Goal: Information Seeking & Learning: Learn about a topic

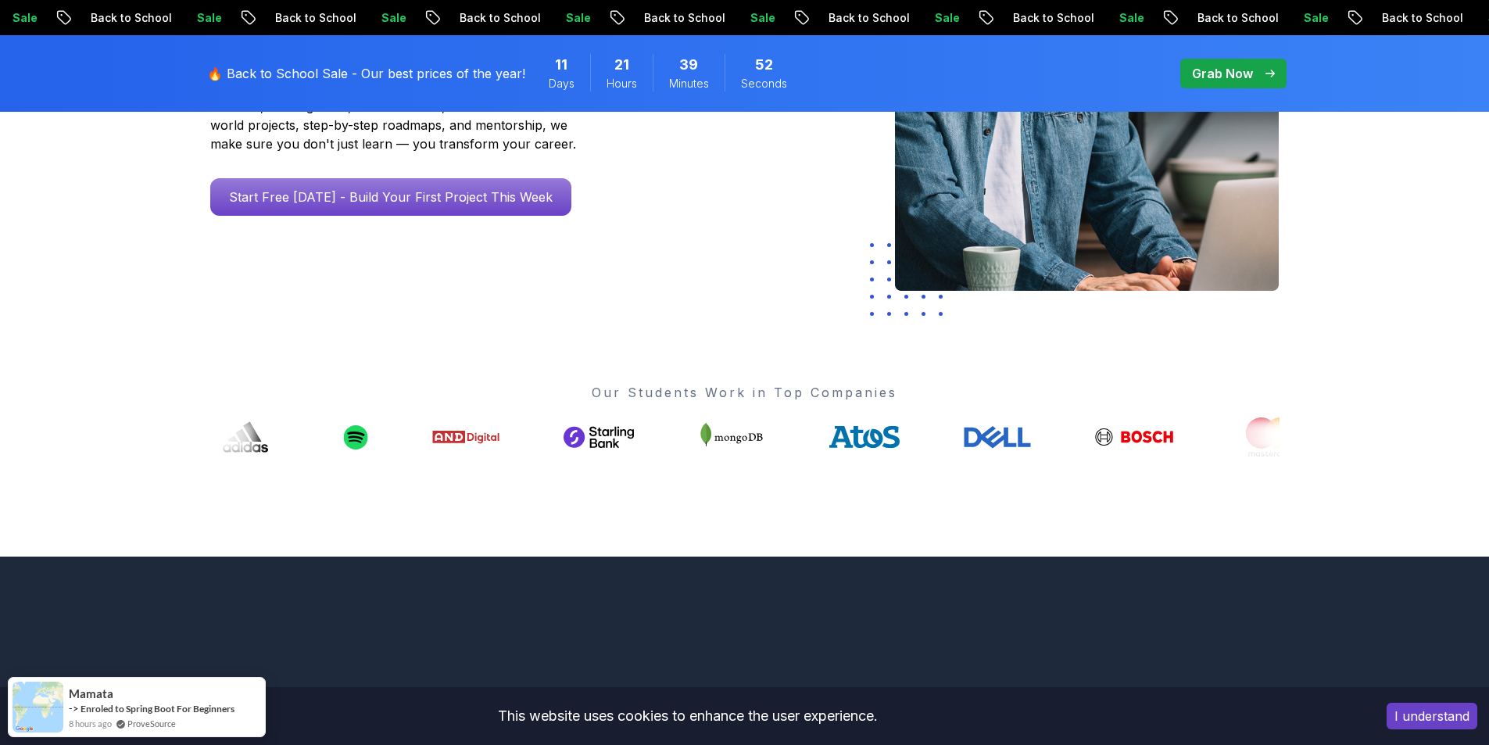
scroll to position [381, 0]
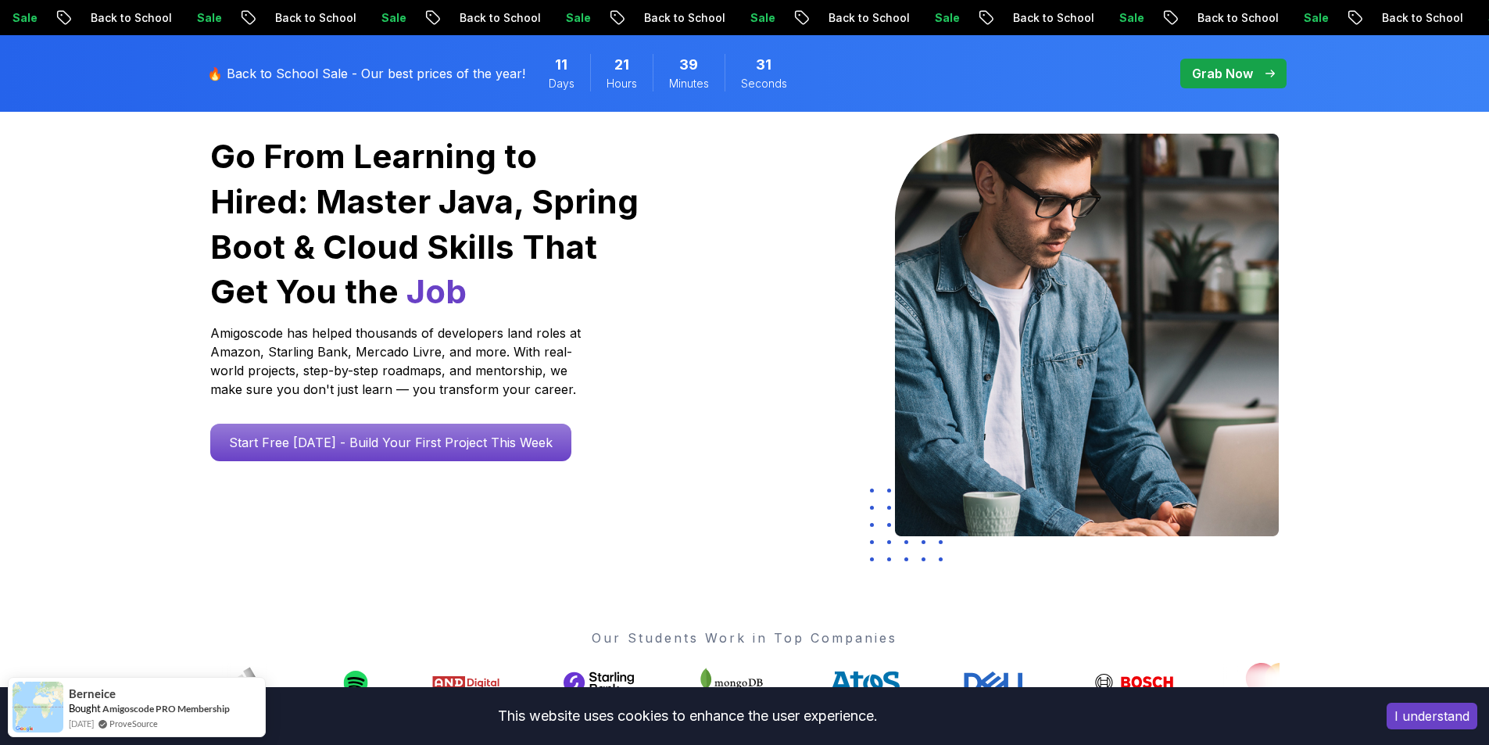
scroll to position [0, 0]
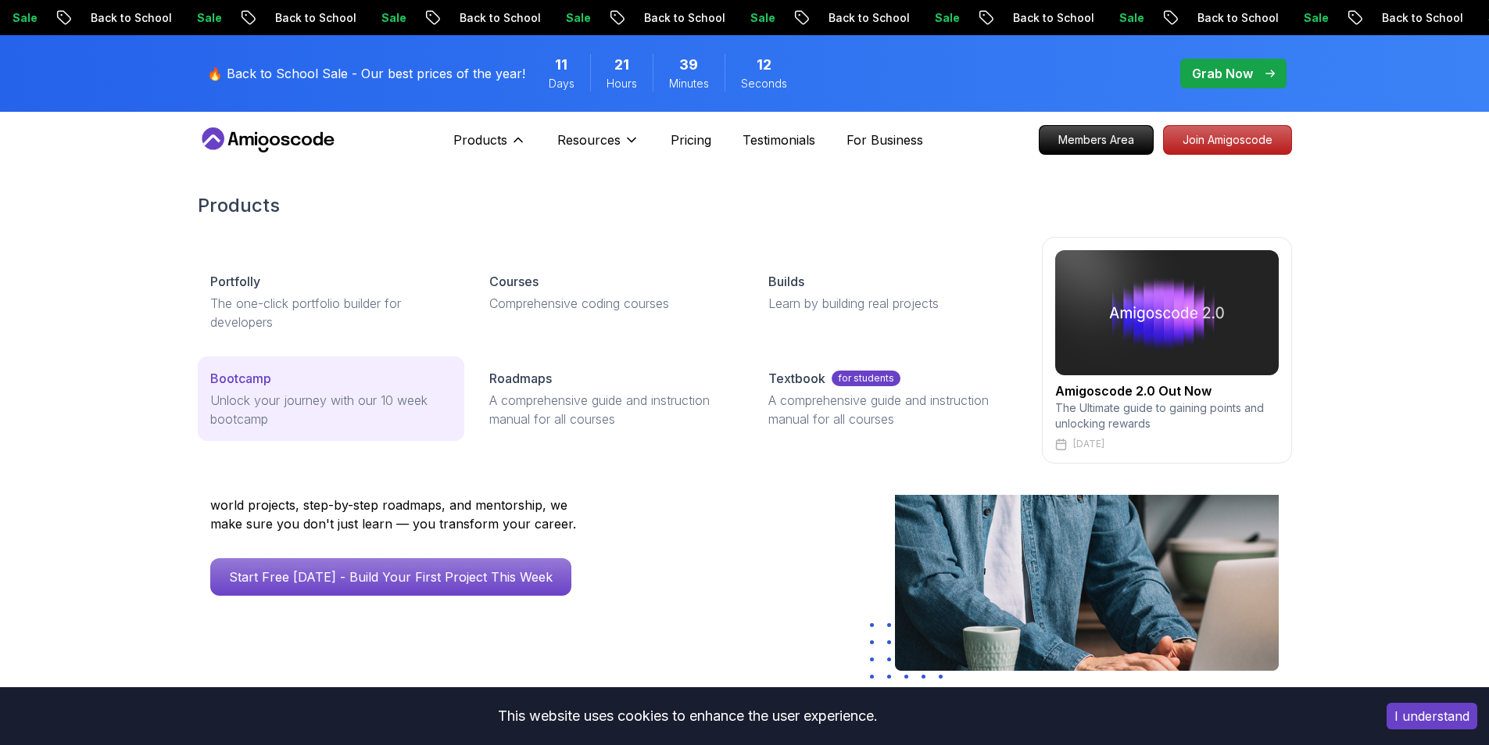
click at [394, 381] on div "Bootcamp" at bounding box center [331, 378] width 242 height 19
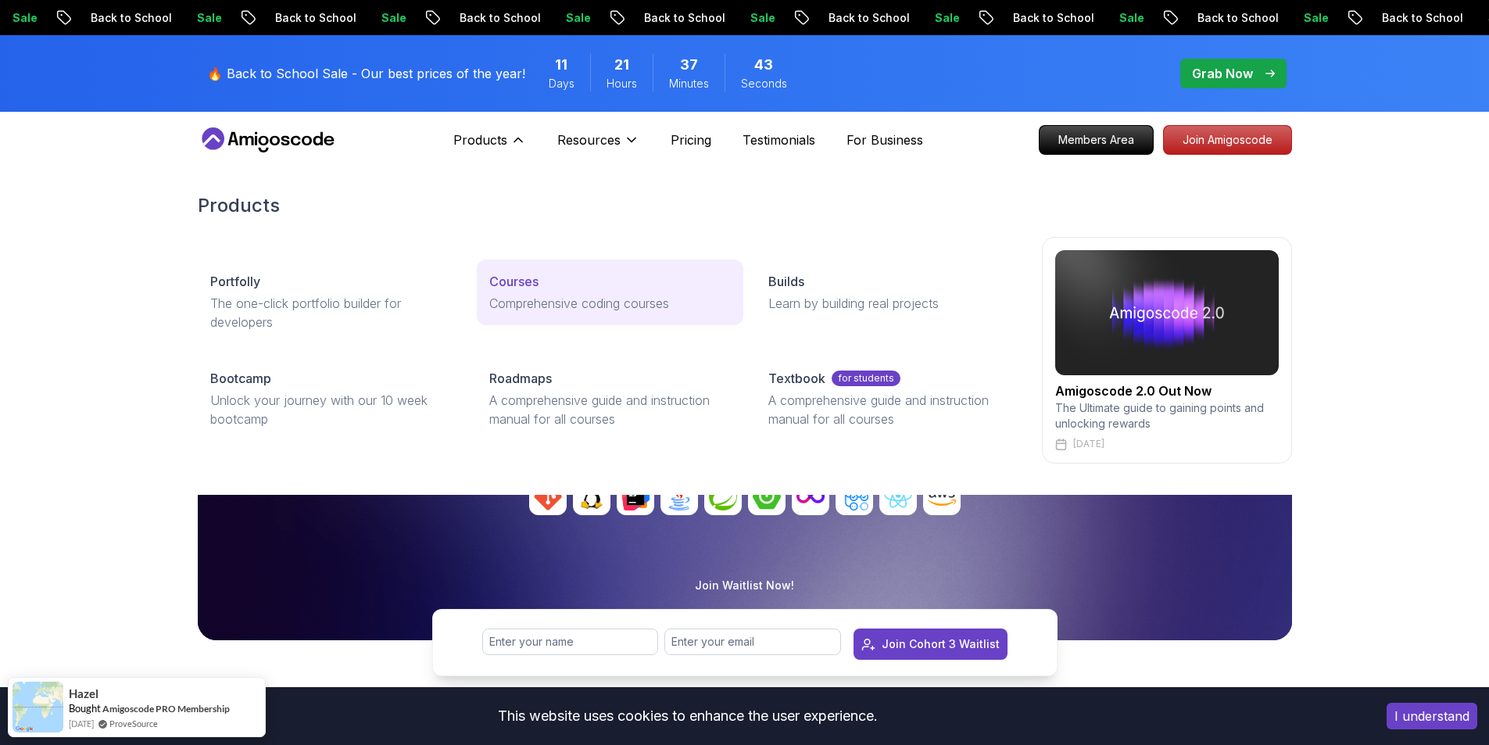
click at [602, 302] on p "Comprehensive coding courses" at bounding box center [610, 303] width 242 height 19
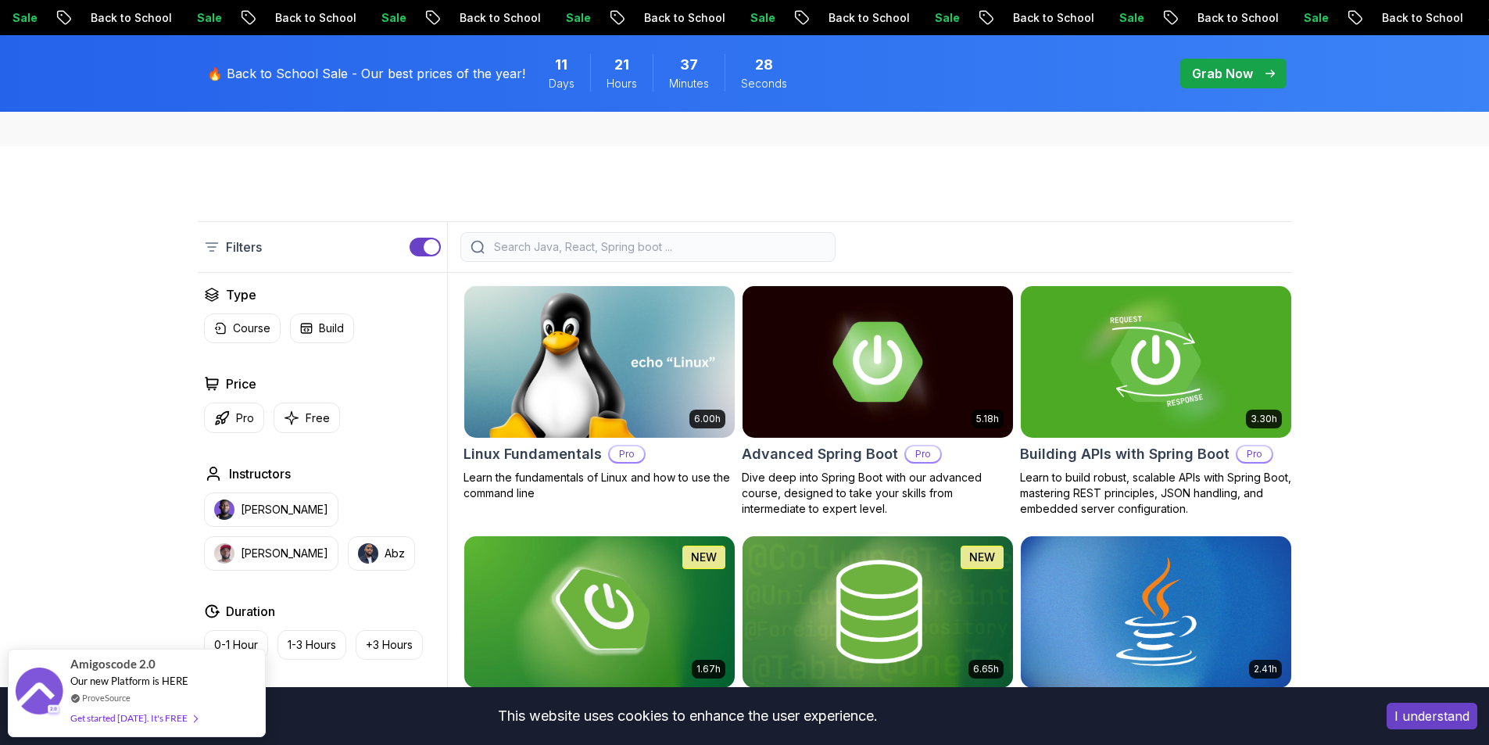
scroll to position [318, 0]
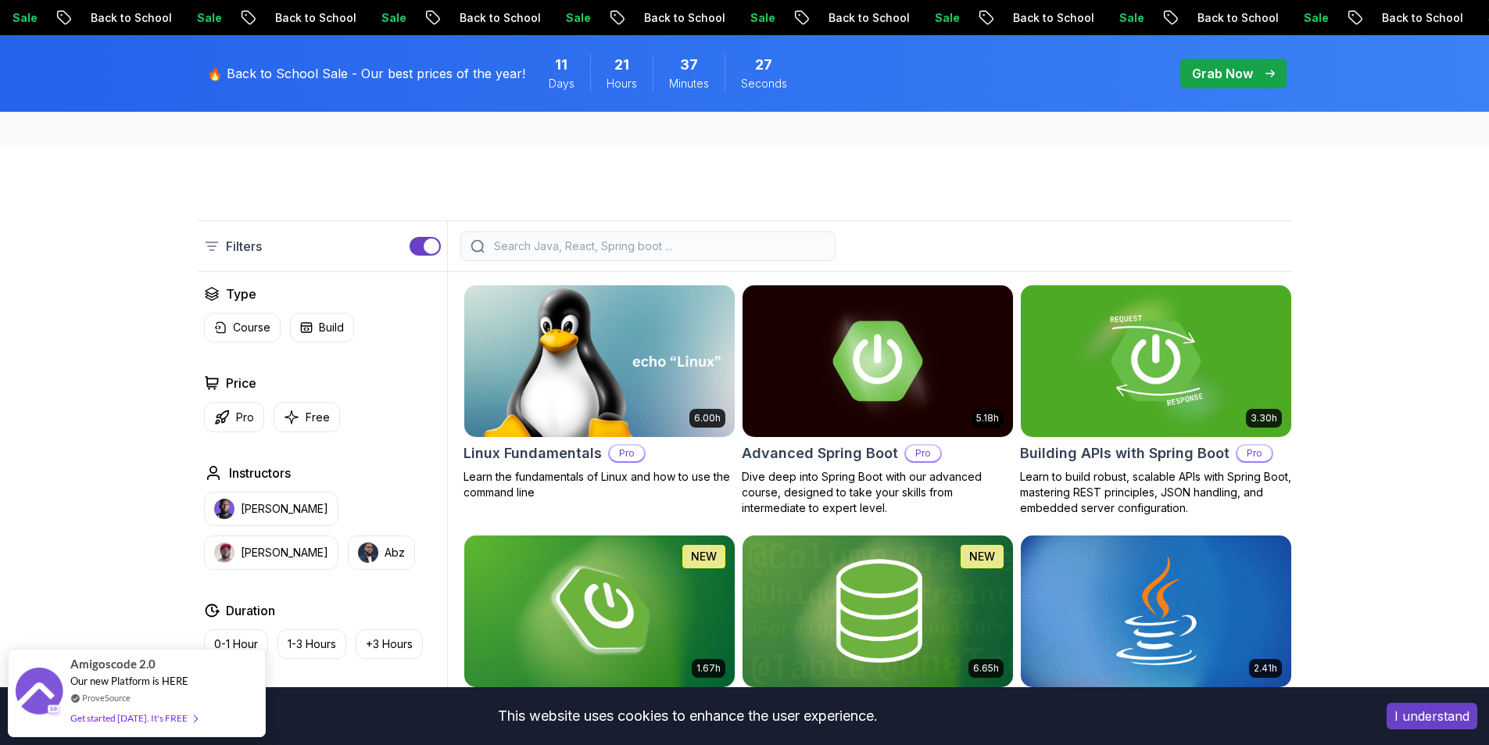
click at [636, 363] on img at bounding box center [599, 360] width 284 height 159
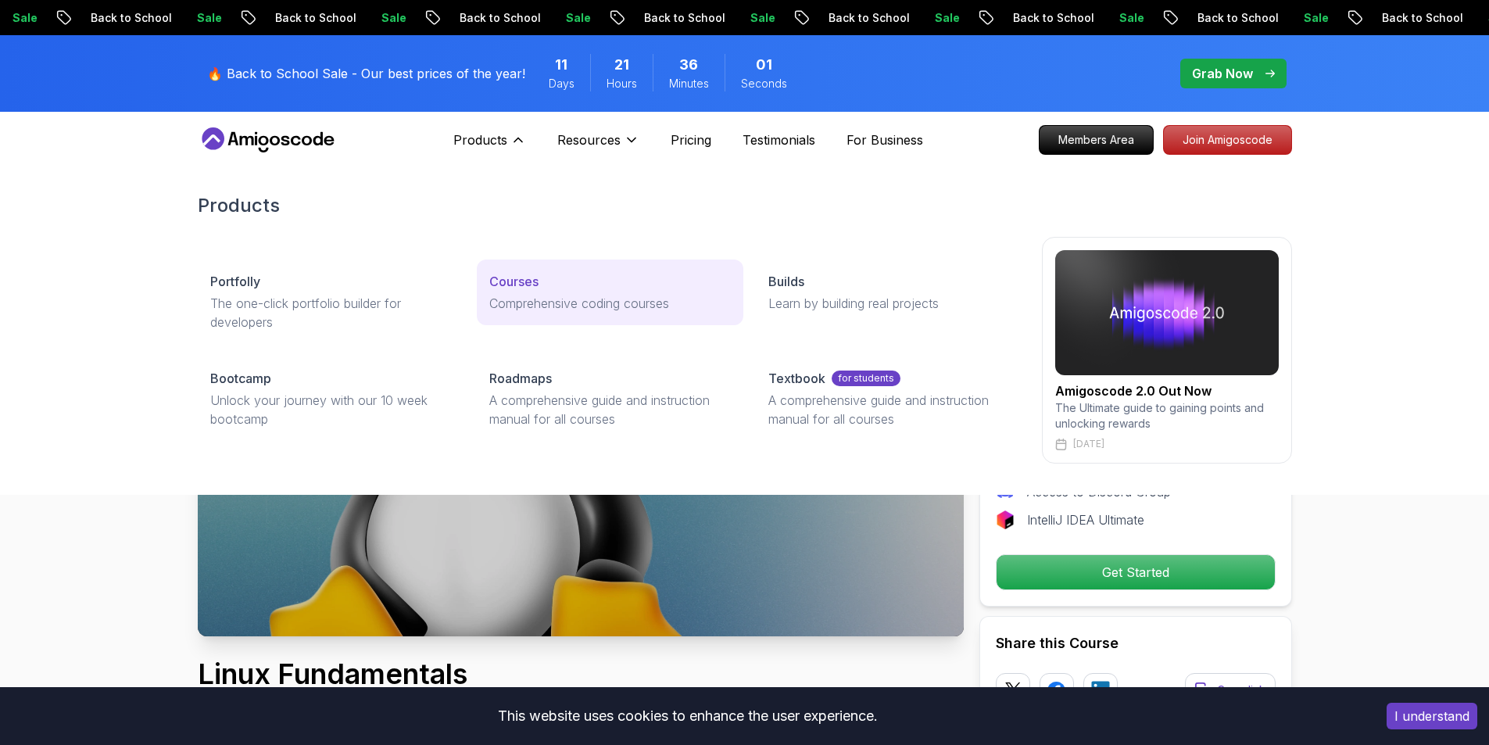
click at [588, 324] on link "Courses Comprehensive coding courses" at bounding box center [610, 292] width 267 height 66
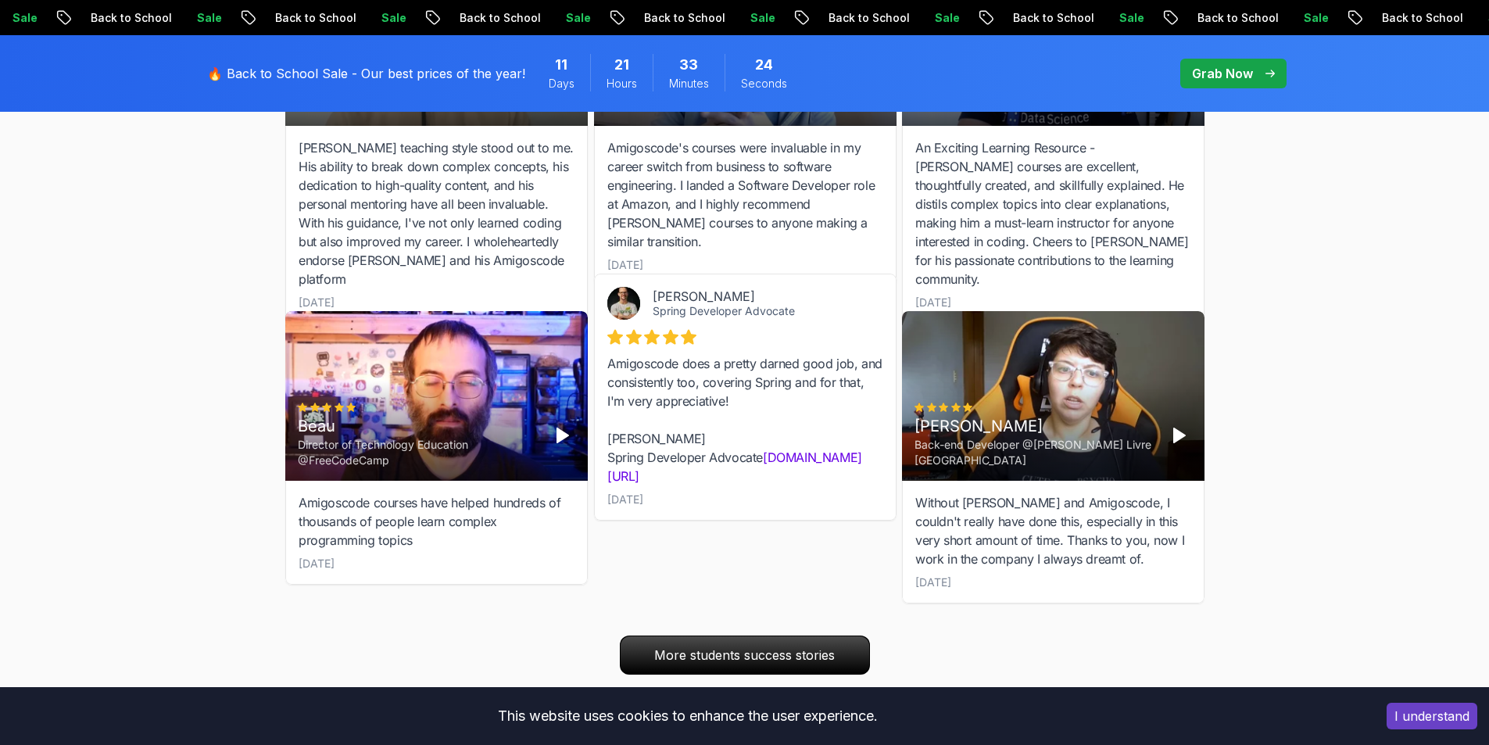
scroll to position [5434, 0]
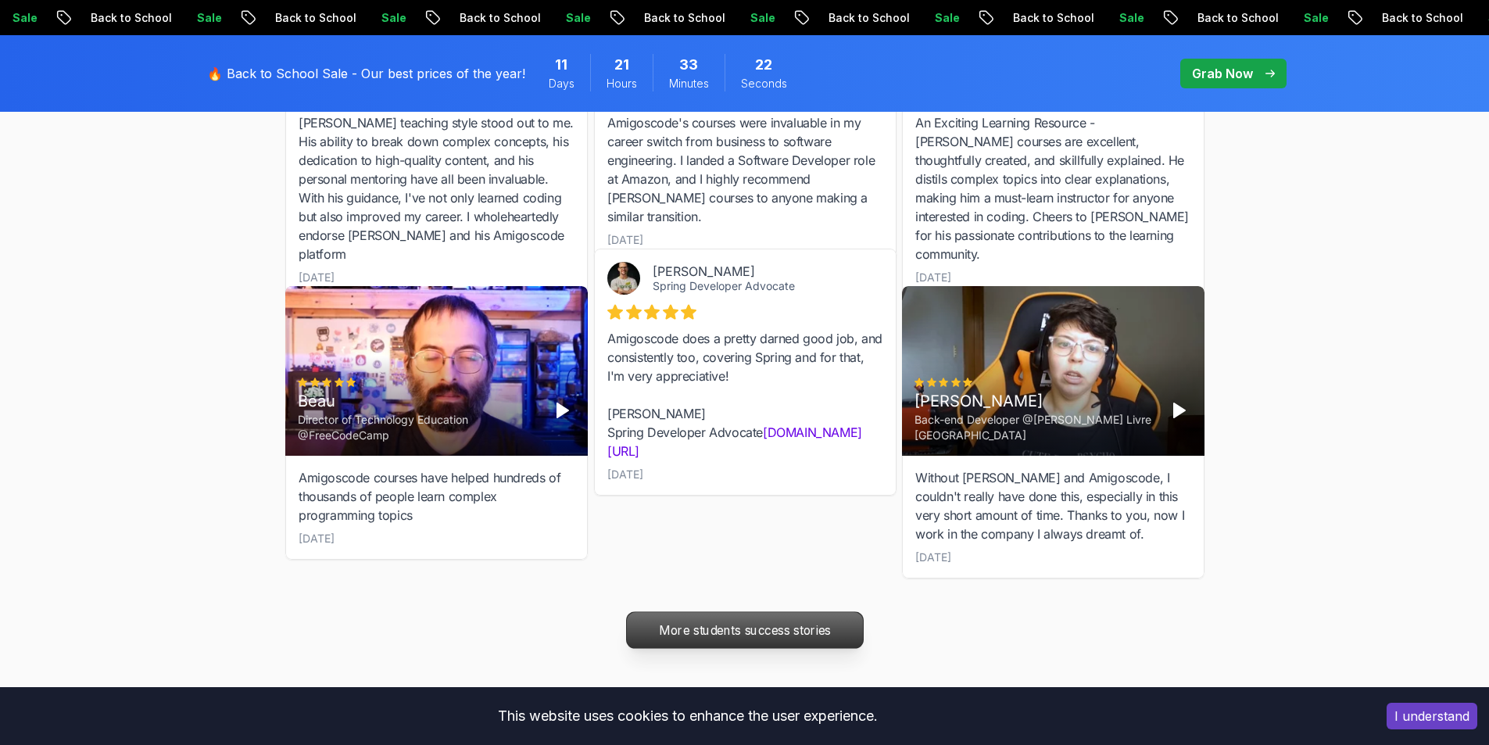
click at [720, 612] on p "More students success stories" at bounding box center [744, 630] width 236 height 36
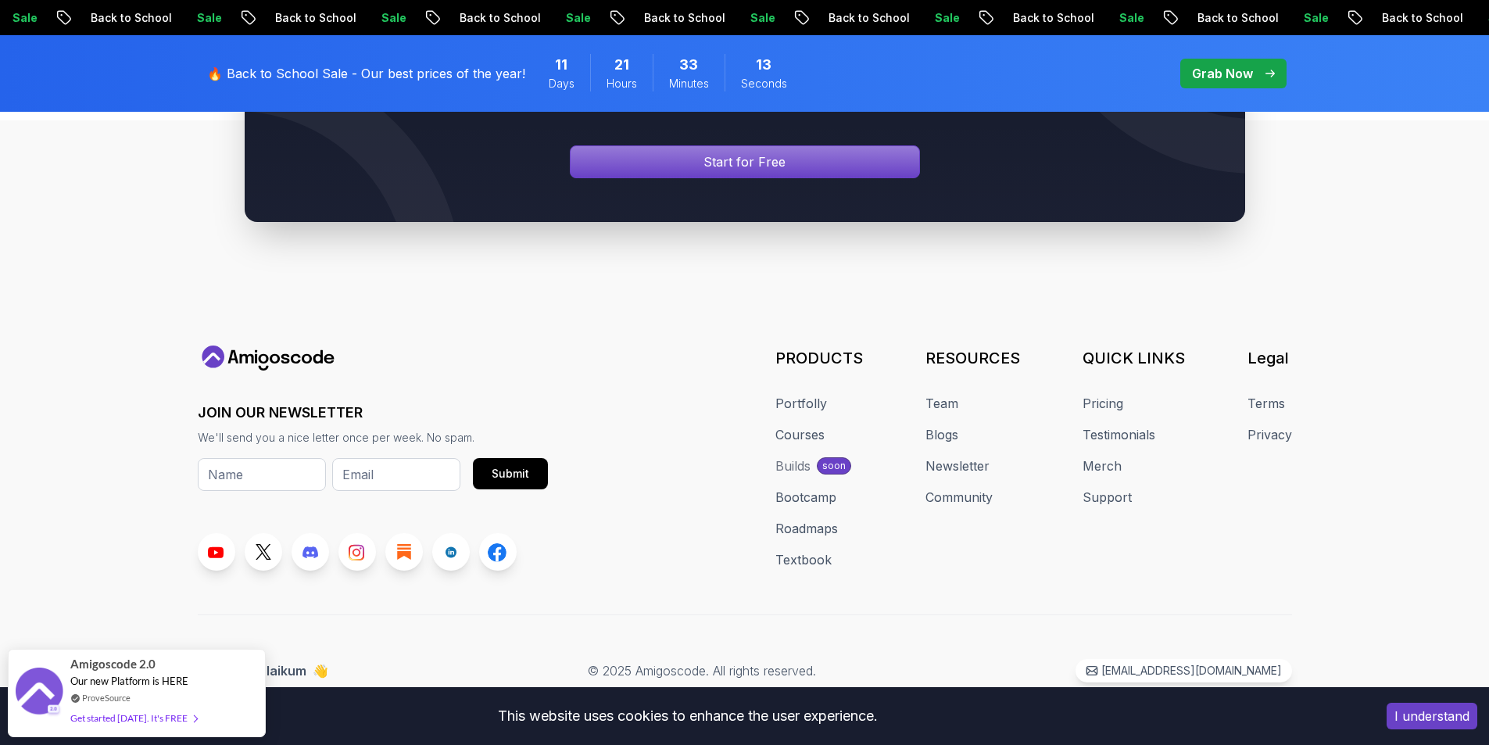
scroll to position [640, 0]
click at [184, 695] on div "ProveSource" at bounding box center [133, 689] width 127 height 13
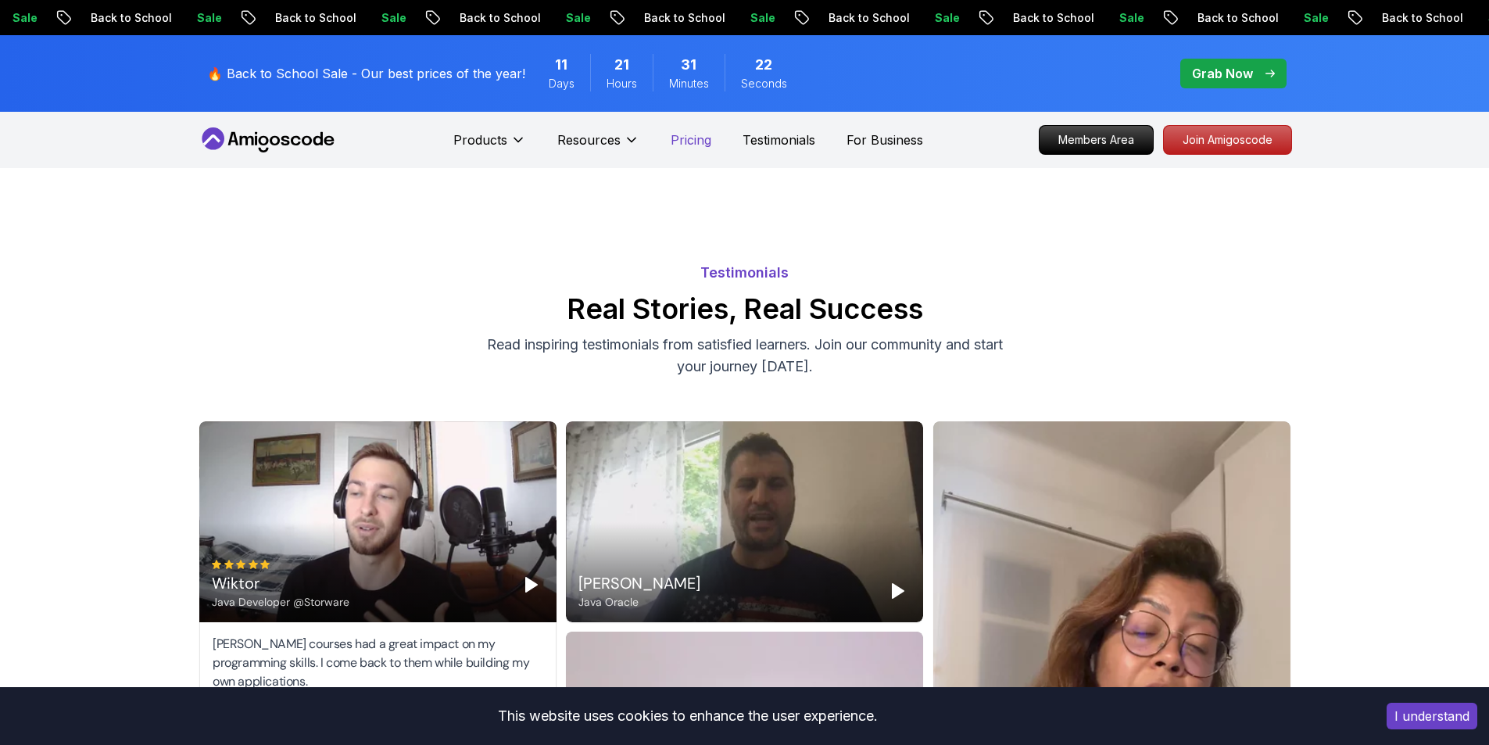
click at [683, 145] on p "Pricing" at bounding box center [691, 140] width 41 height 19
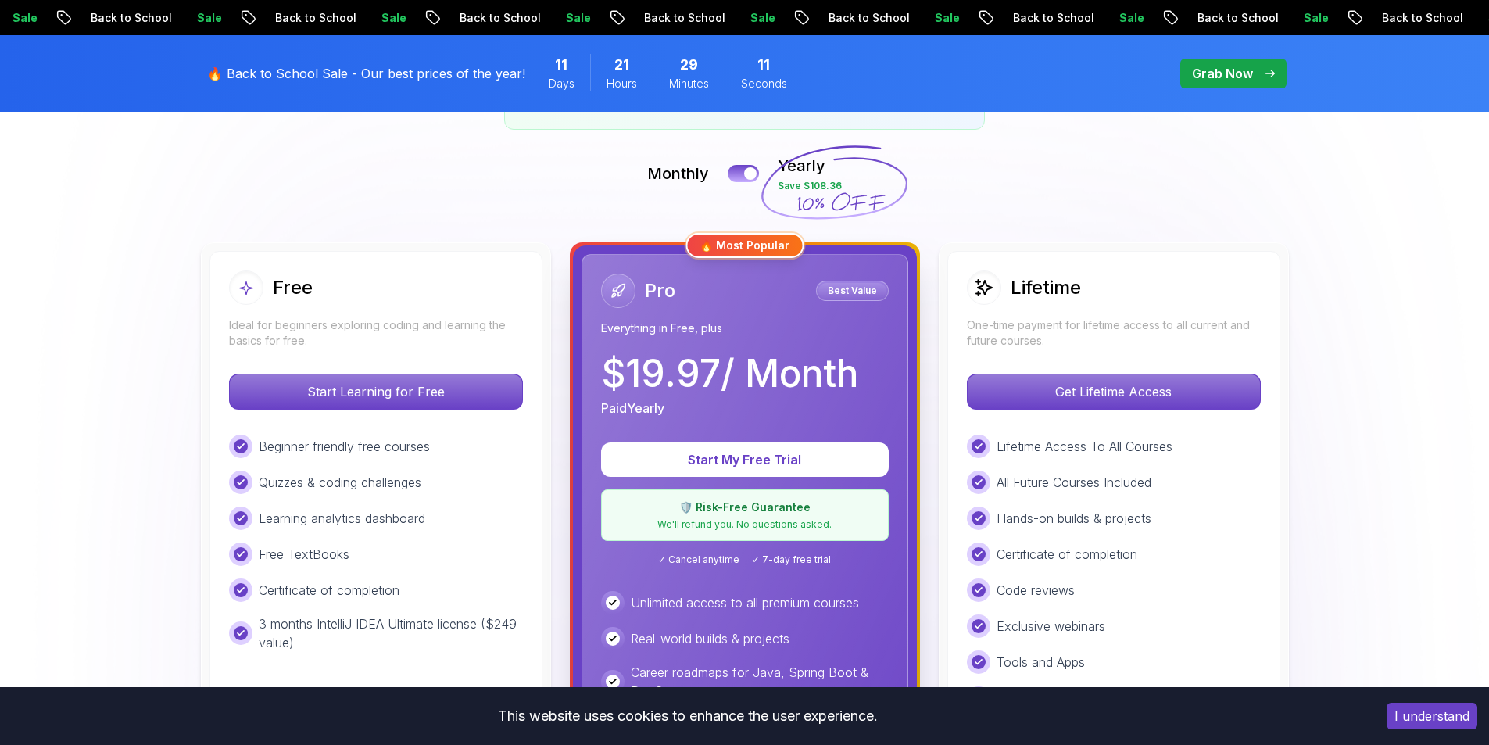
scroll to position [333, 0]
